Goal: Task Accomplishment & Management: Use online tool/utility

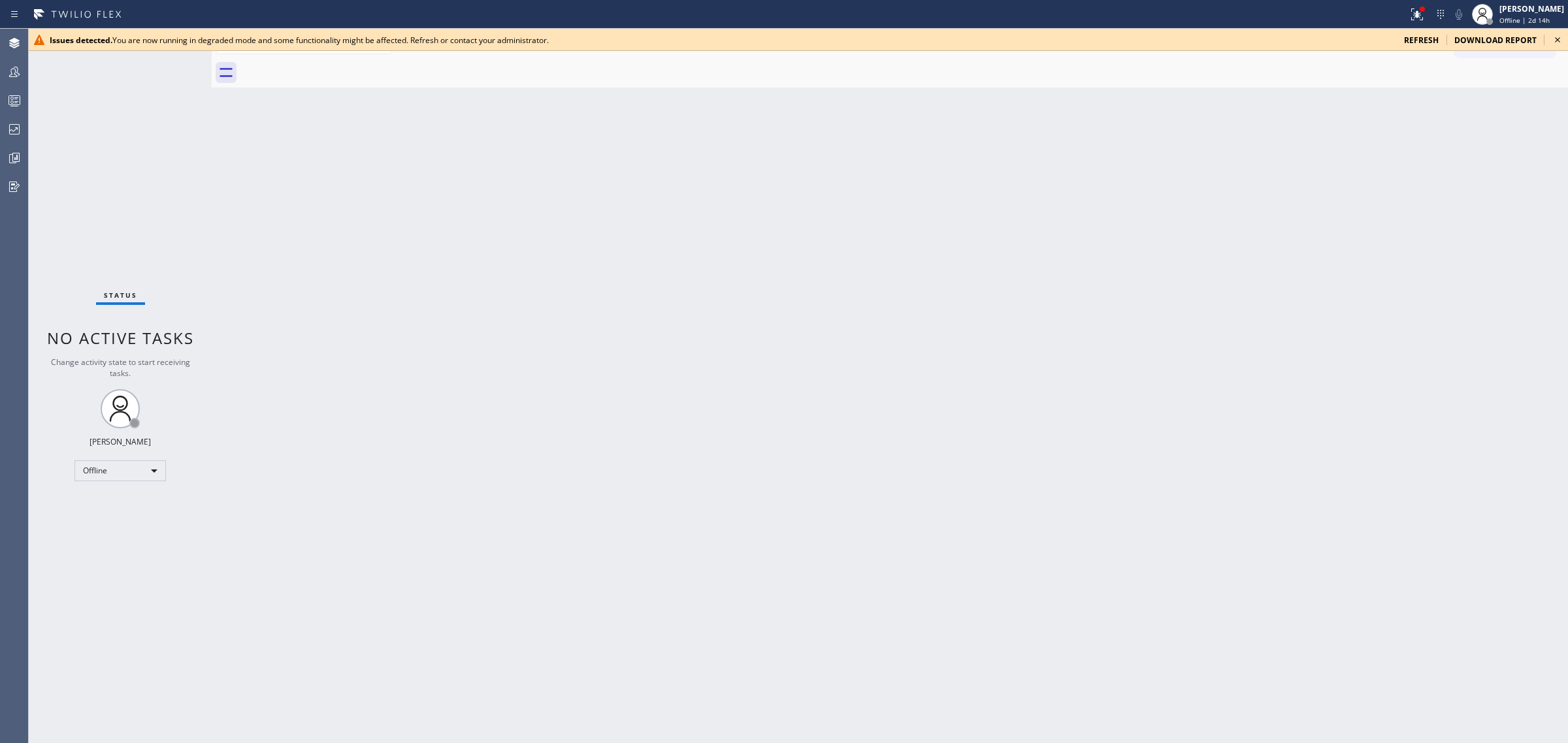
click at [1411, 41] on span "refresh" at bounding box center [1421, 40] width 35 height 11
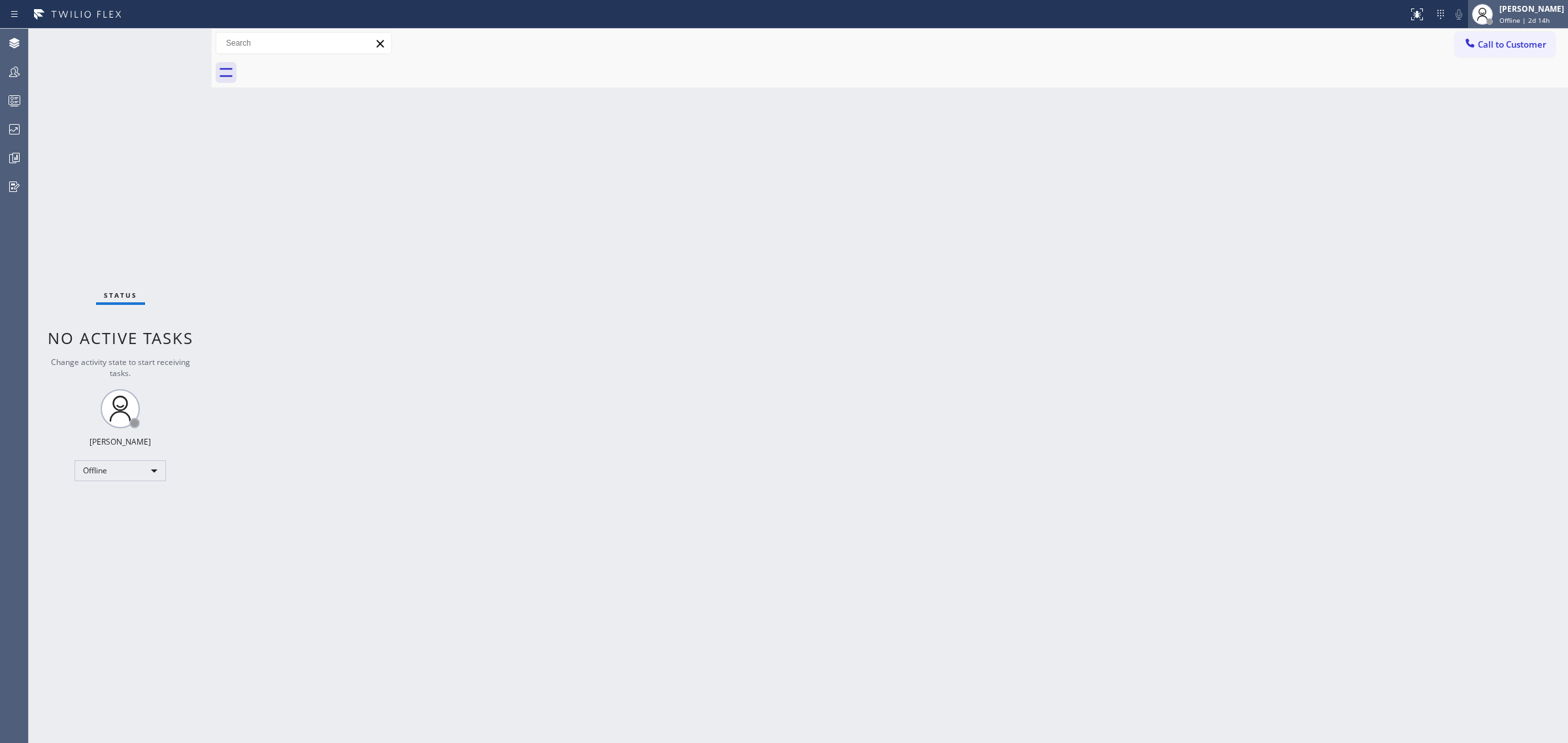
click at [1527, 11] on div "[PERSON_NAME]" at bounding box center [1531, 9] width 65 height 11
click at [1465, 86] on button "Unavailable" at bounding box center [1502, 86] width 130 height 17
